Goal: Task Accomplishment & Management: Manage account settings

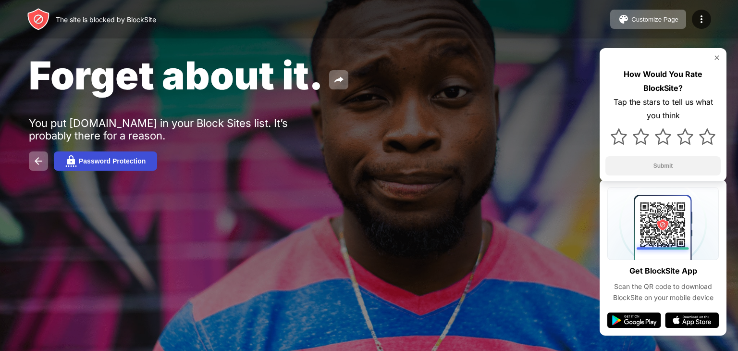
click at [65, 164] on img at bounding box center [71, 161] width 12 height 12
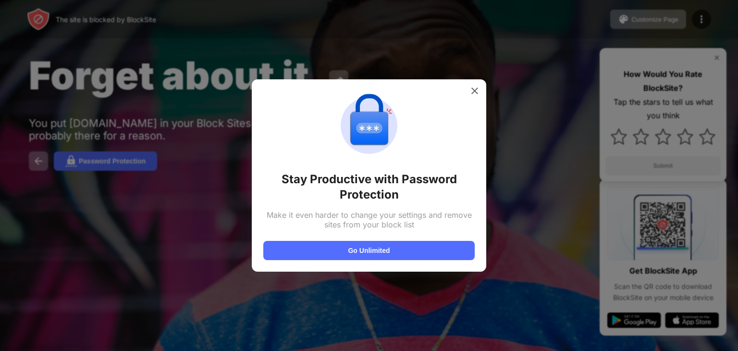
click at [477, 98] on div at bounding box center [474, 90] width 15 height 15
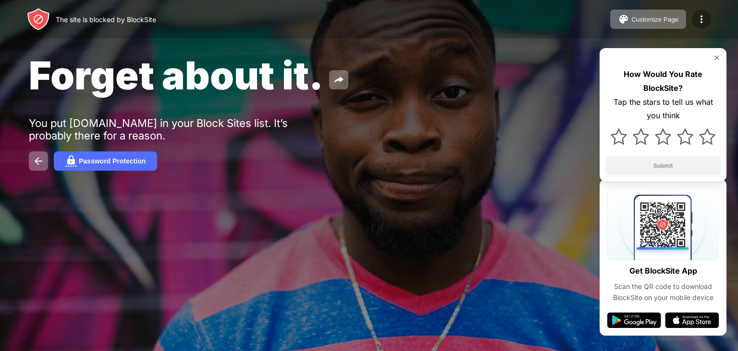
click at [704, 23] on img at bounding box center [702, 19] width 12 height 12
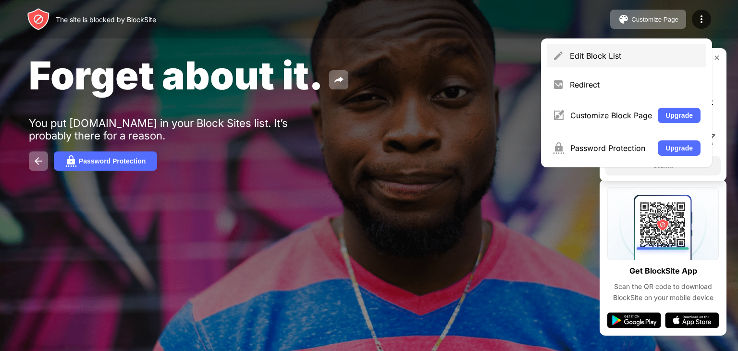
click at [610, 61] on div "Edit Block List" at bounding box center [627, 55] width 160 height 23
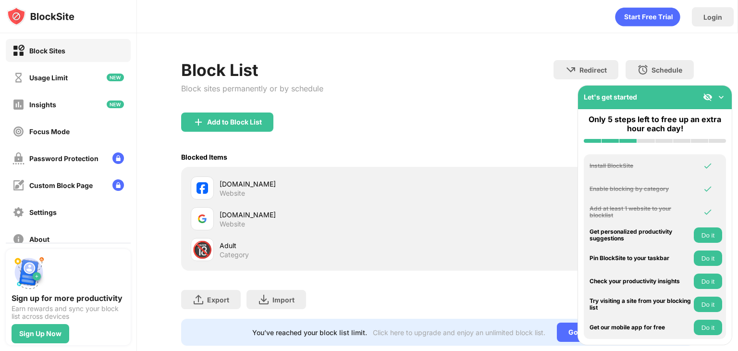
click at [721, 95] on img at bounding box center [722, 97] width 10 height 10
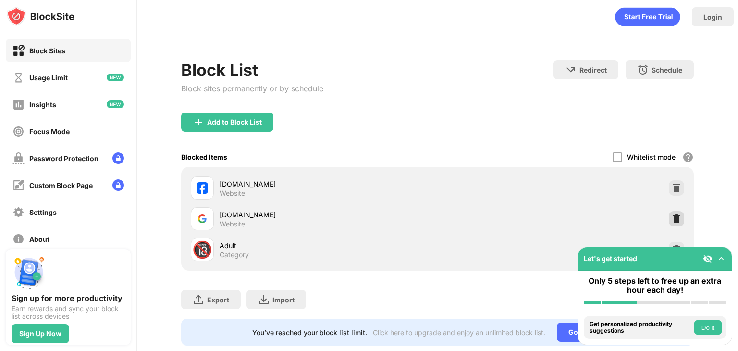
click at [672, 219] on img at bounding box center [677, 219] width 10 height 10
